Goal: Navigation & Orientation: Find specific page/section

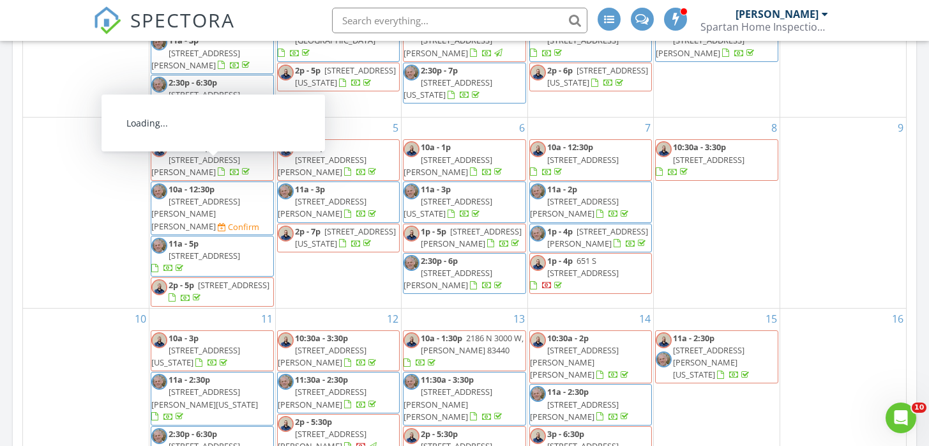
scroll to position [268, 0]
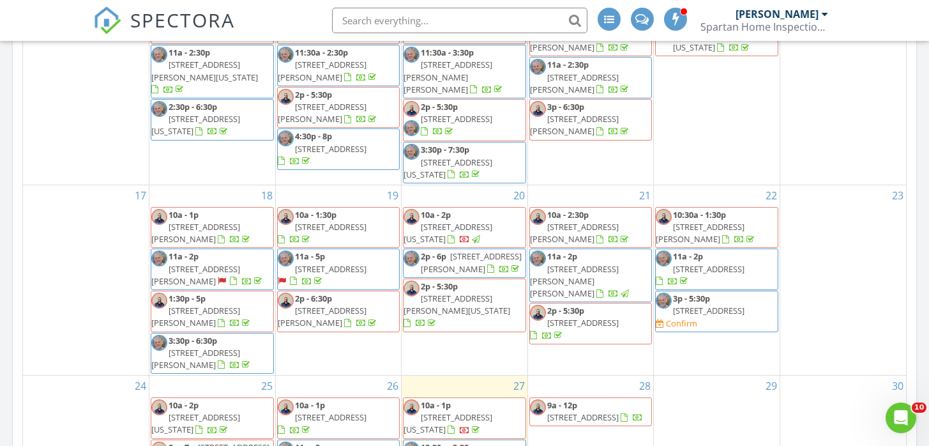
scroll to position [349, 0]
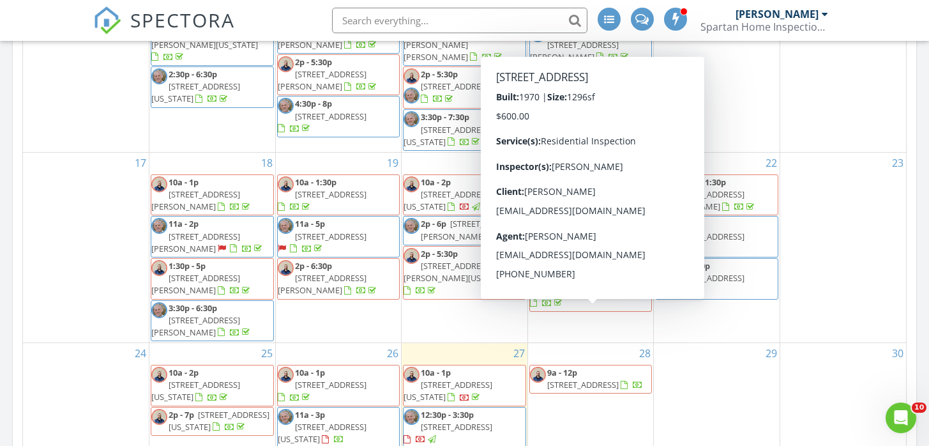
click at [567, 367] on span "9a - 12p [STREET_ADDRESS]" at bounding box center [591, 379] width 122 height 25
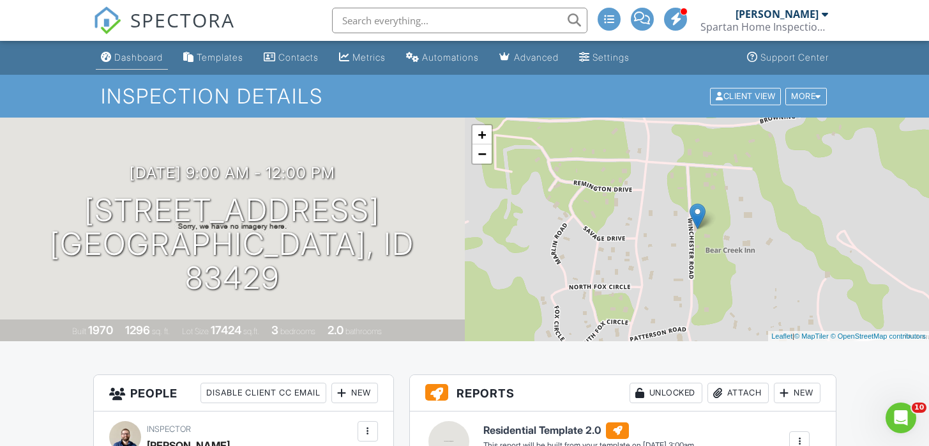
click at [138, 61] on div "Dashboard" at bounding box center [138, 57] width 49 height 11
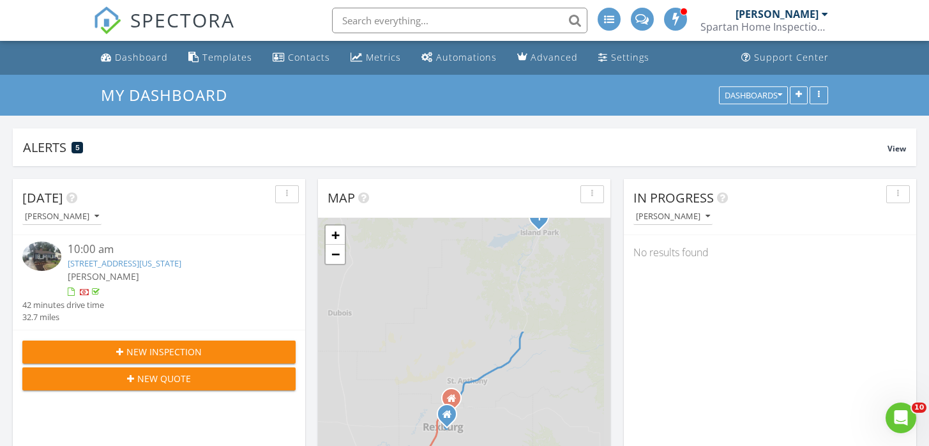
scroll to position [1163, 930]
